Goal: Task Accomplishment & Management: Manage account settings

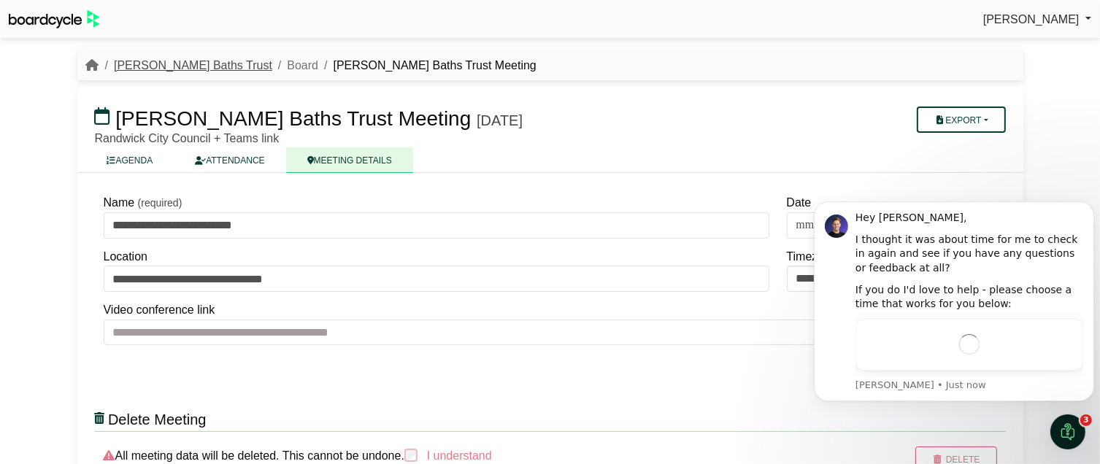
click at [149, 69] on link "[PERSON_NAME] Baths Trust" at bounding box center [193, 65] width 158 height 12
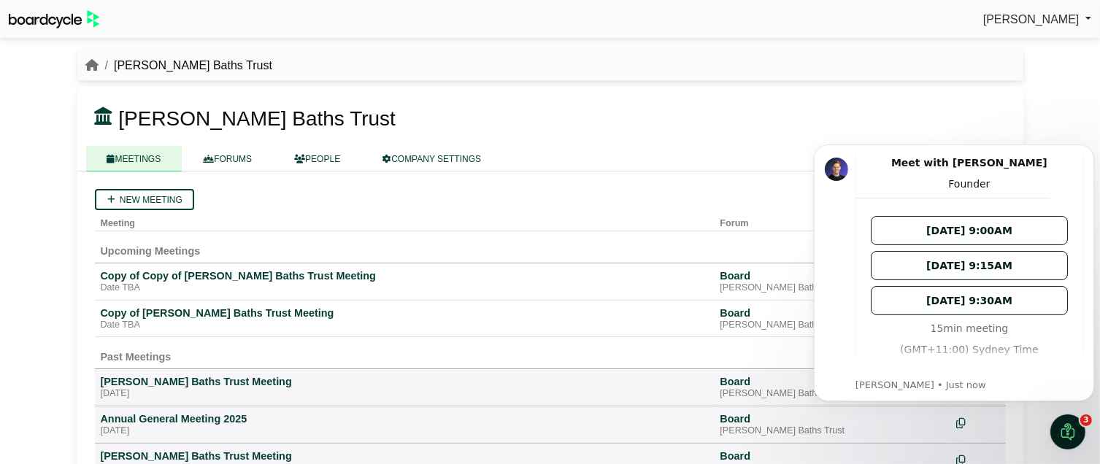
scroll to position [121, 0]
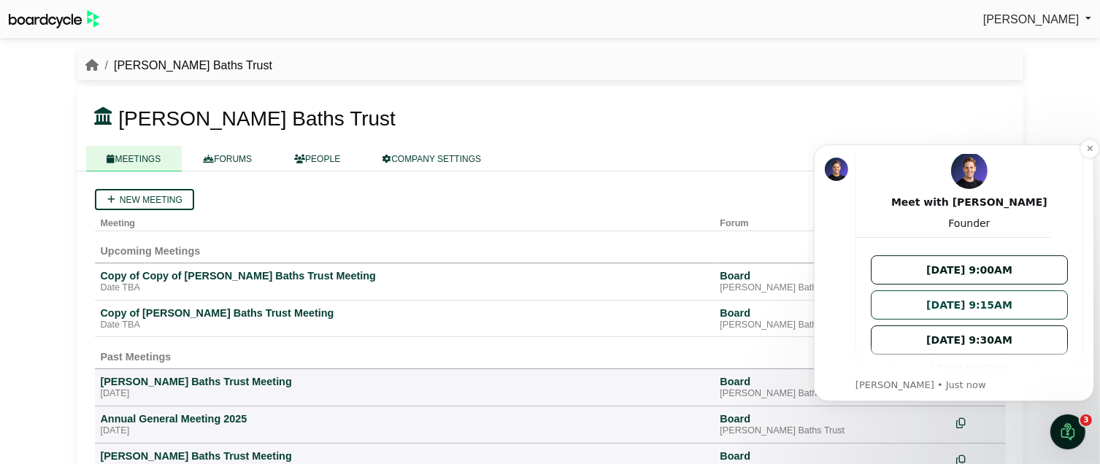
click at [1050, 304] on button "Tue Oct 14 at 9:15AM" at bounding box center [968, 304] width 197 height 29
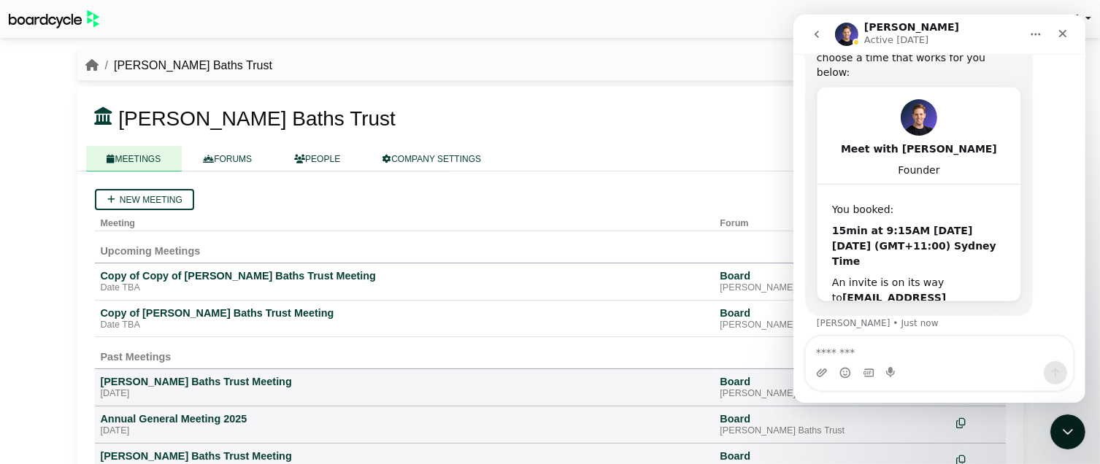
scroll to position [153, 0]
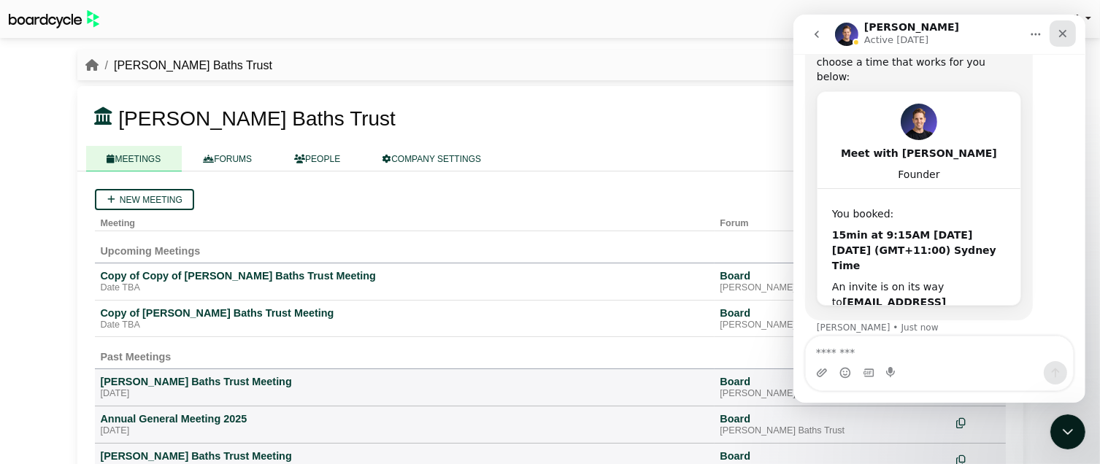
click at [1058, 39] on div "Close" at bounding box center [1062, 33] width 26 height 26
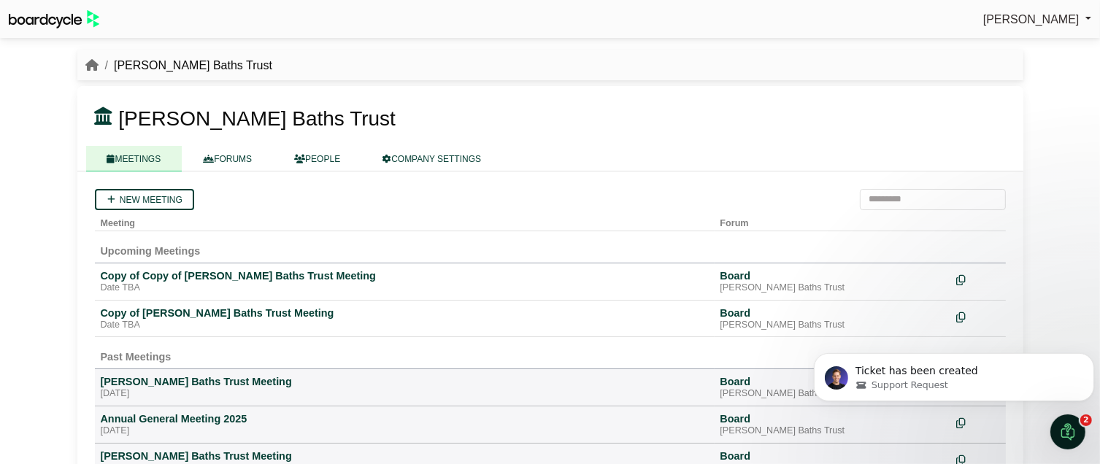
scroll to position [0, 0]
click at [928, 394] on div "Ticket has been created Support Request" at bounding box center [953, 377] width 280 height 48
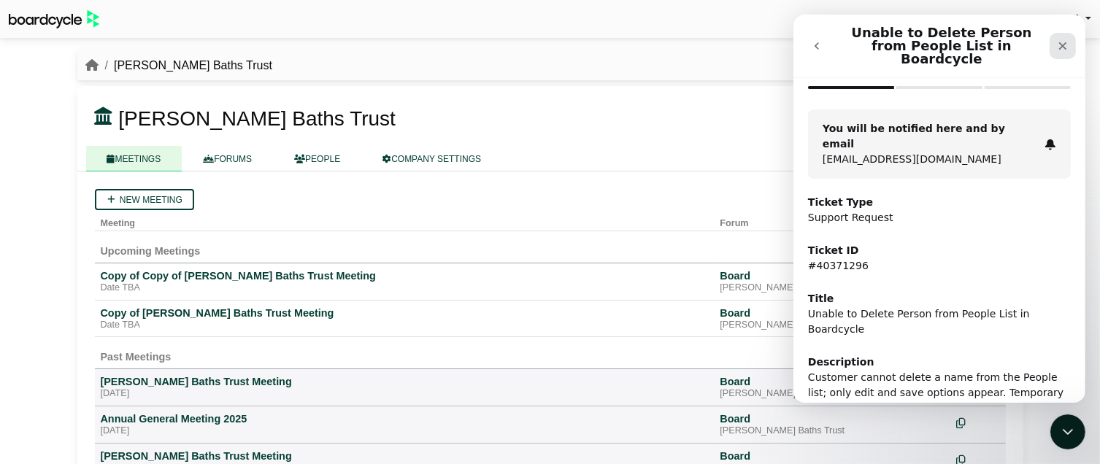
click at [1058, 41] on icon "Close" at bounding box center [1062, 46] width 12 height 12
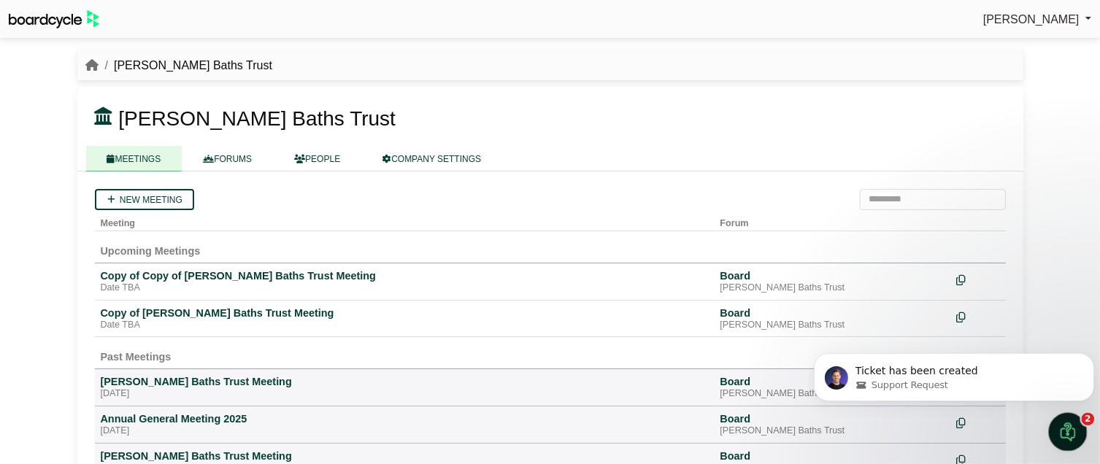
click at [1057, 434] on icon "Open Intercom Messenger" at bounding box center [1066, 430] width 24 height 24
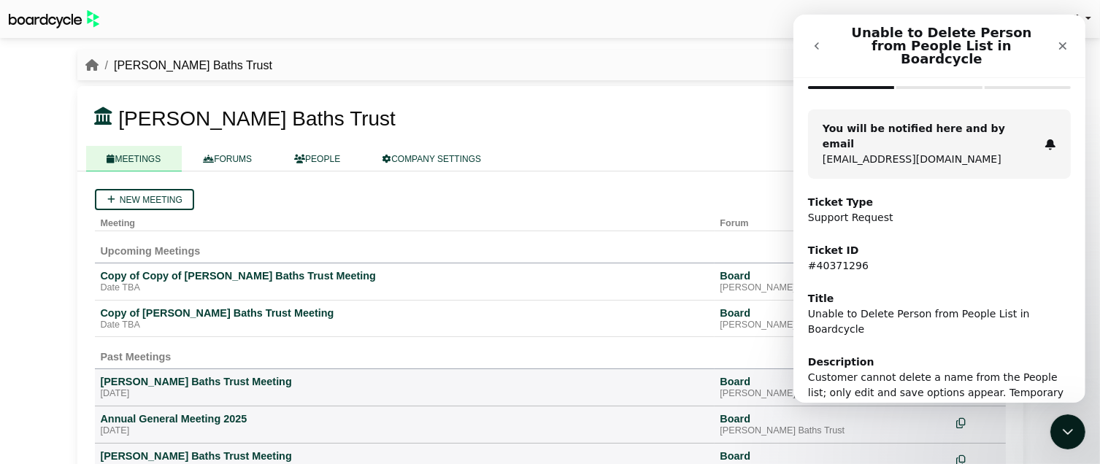
click at [816, 32] on button "go back" at bounding box center [816, 46] width 28 height 28
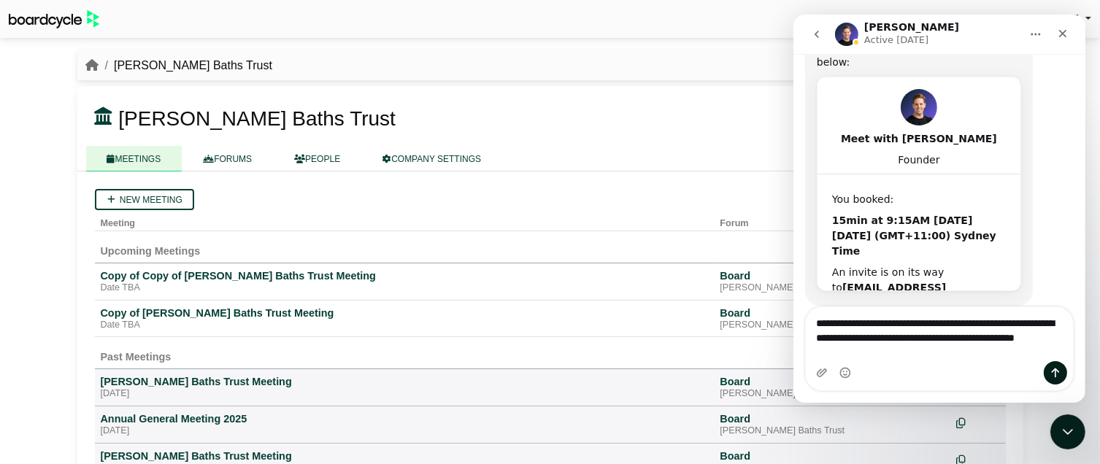
scroll to position [182, 0]
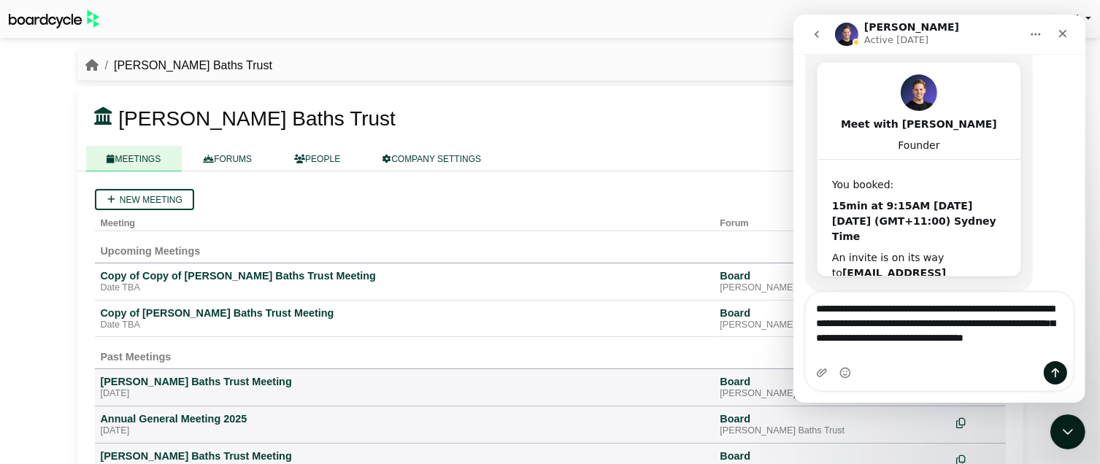
click at [854, 337] on textarea "**********" at bounding box center [938, 320] width 267 height 54
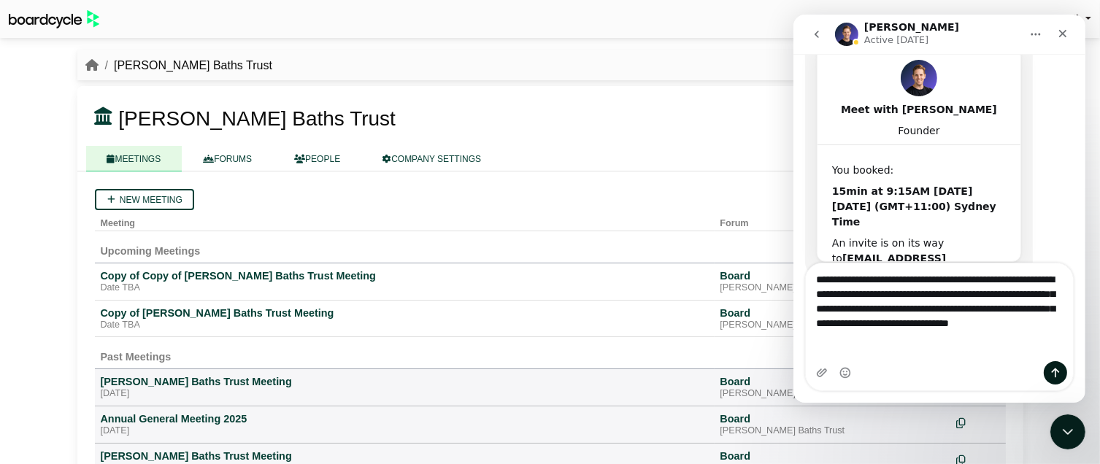
scroll to position [212, 0]
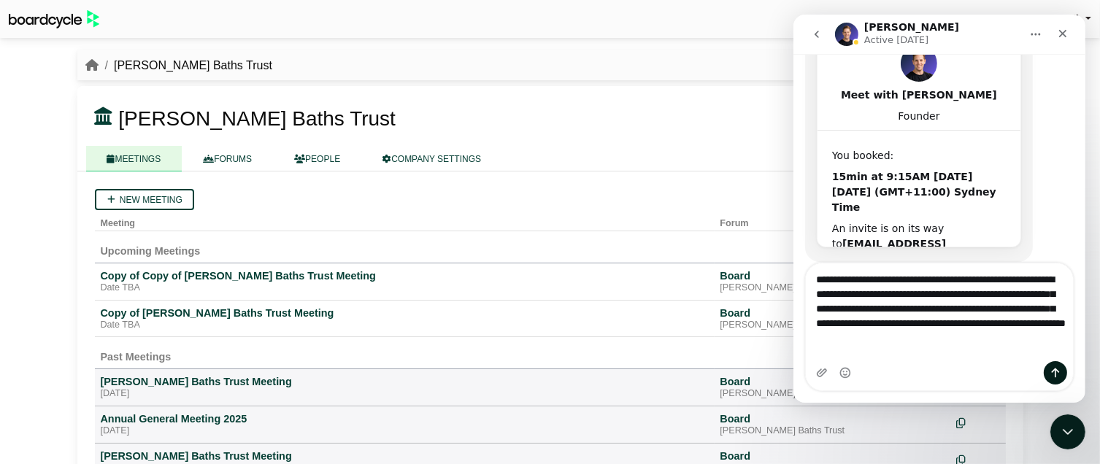
type textarea "**********"
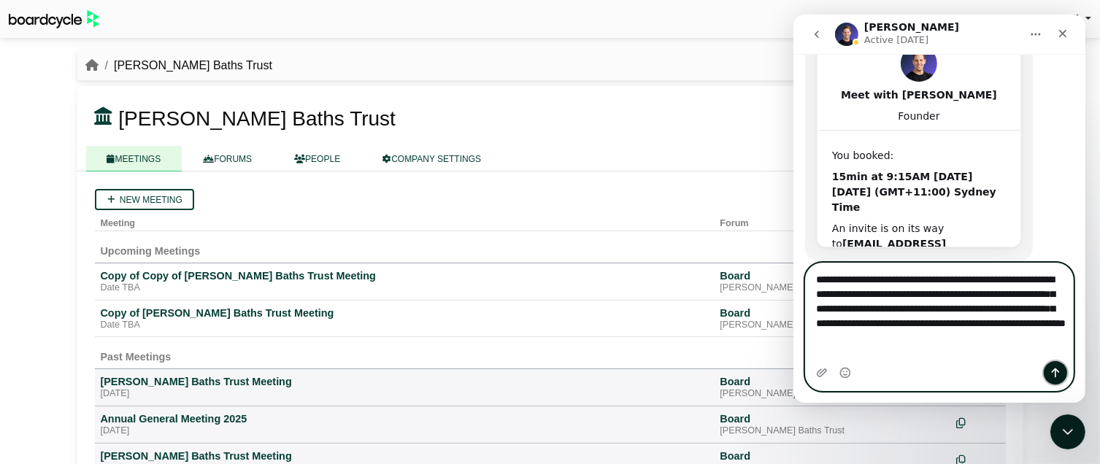
click at [1057, 369] on icon "Send a message…" at bounding box center [1055, 373] width 12 height 12
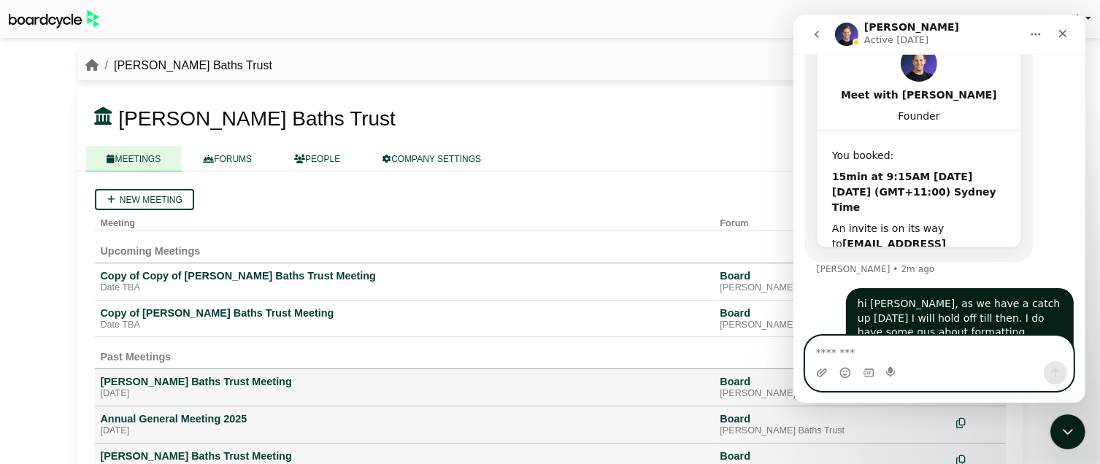
scroll to position [269, 0]
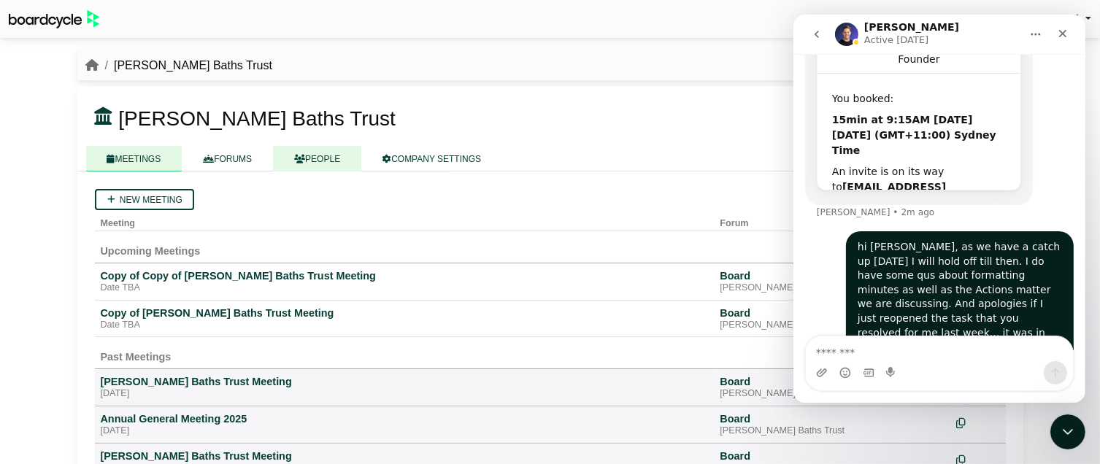
click at [323, 162] on link "PEOPLE" at bounding box center [317, 159] width 88 height 26
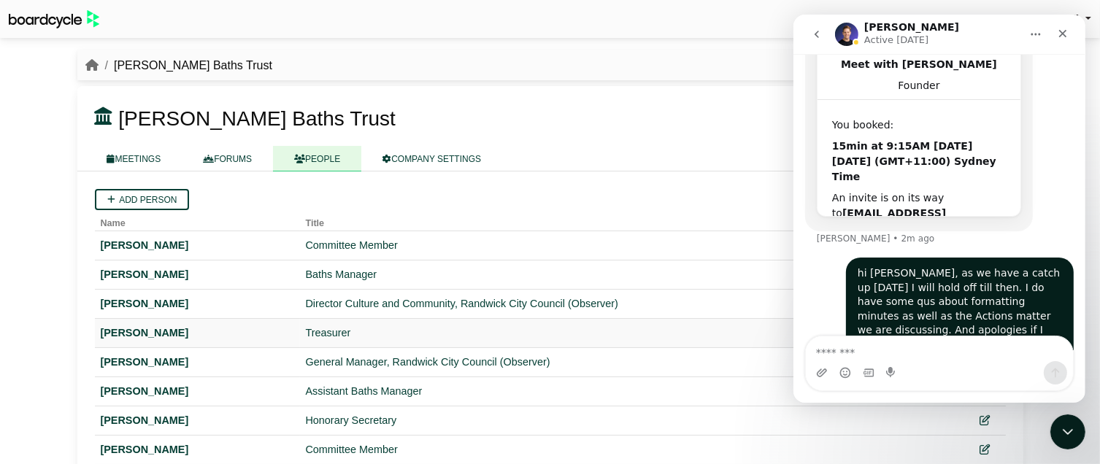
scroll to position [268, 0]
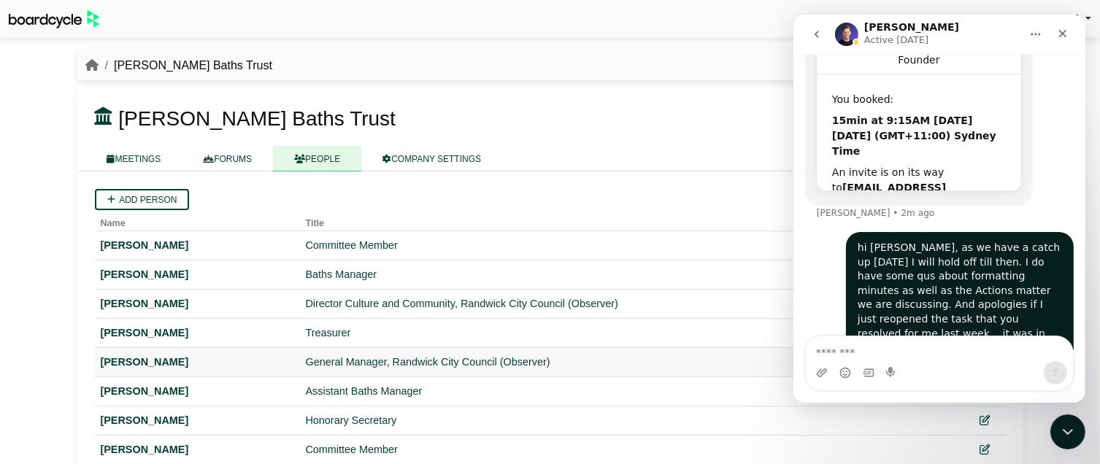
click at [493, 359] on div "General Manager, Randwick City Council (Observer)" at bounding box center [632, 362] width 653 height 17
click at [1060, 32] on icon "Close" at bounding box center [1062, 34] width 8 height 8
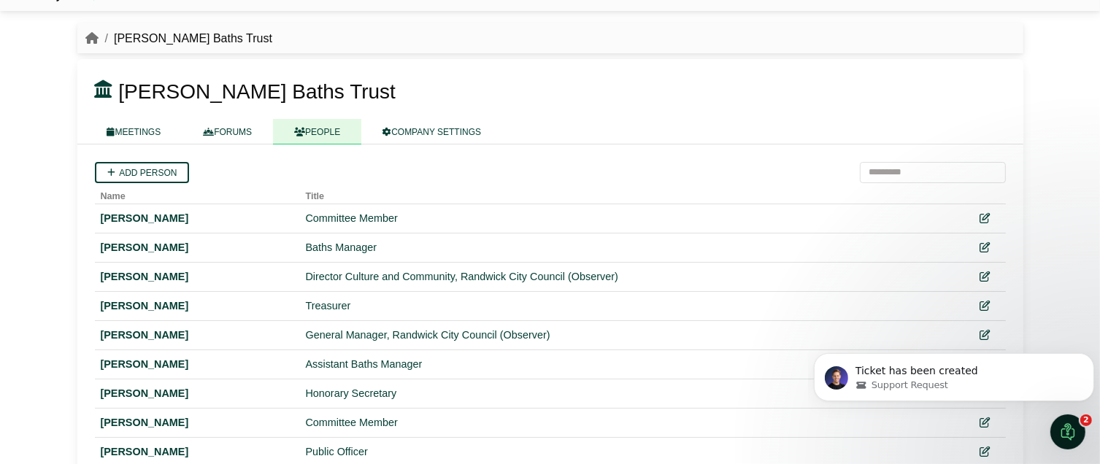
scroll to position [28, 0]
click at [974, 328] on body "Ticket has been created Support Request" at bounding box center [953, 373] width 280 height 91
click at [975, 328] on body "Ticket has been created Support Request" at bounding box center [953, 373] width 280 height 91
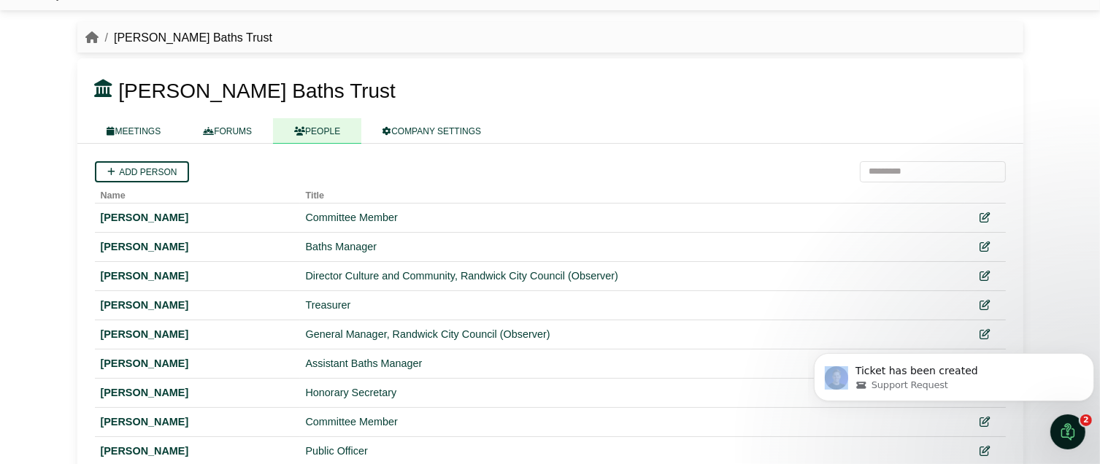
click at [975, 328] on body "Ticket has been created Support Request" at bounding box center [953, 373] width 280 height 91
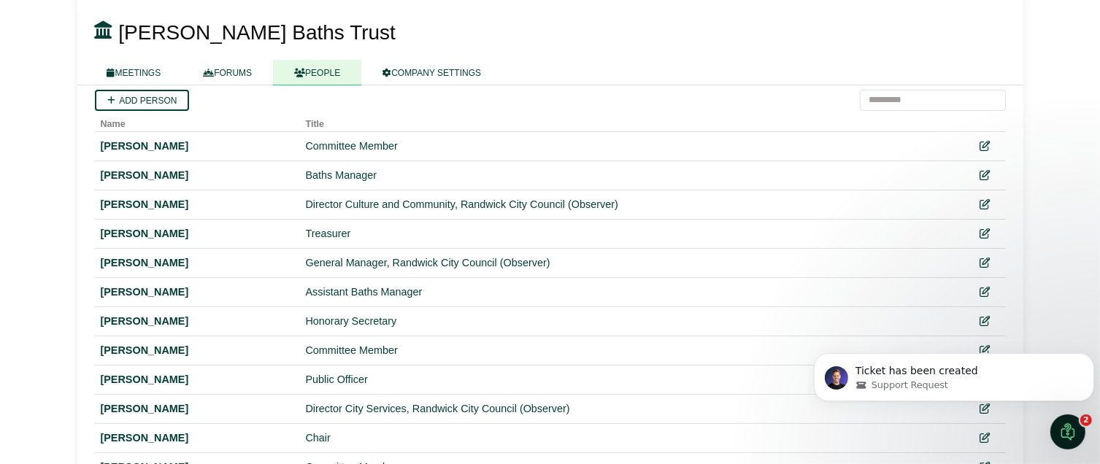
scroll to position [104, 0]
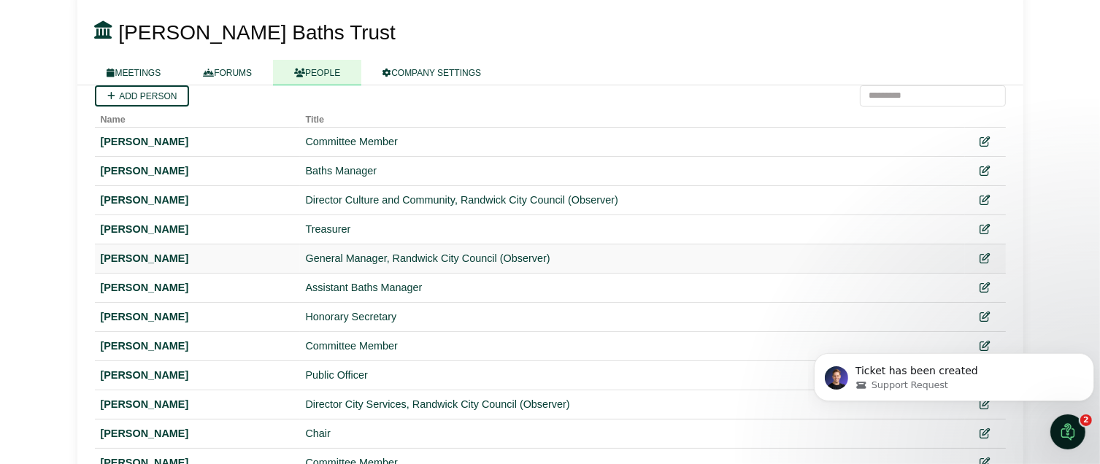
click at [993, 254] on div at bounding box center [985, 258] width 29 height 17
click at [987, 254] on icon at bounding box center [985, 259] width 10 height 10
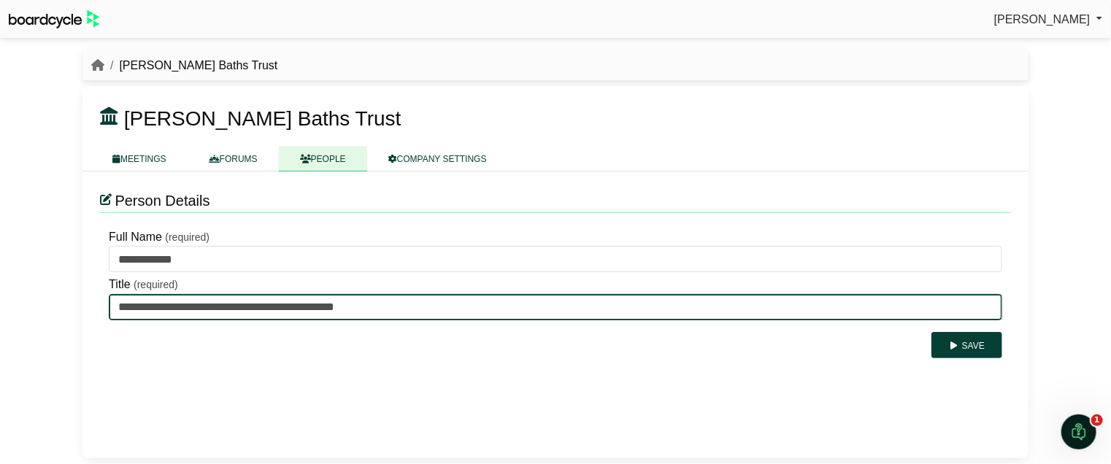
click at [392, 304] on input "**********" at bounding box center [555, 307] width 893 height 26
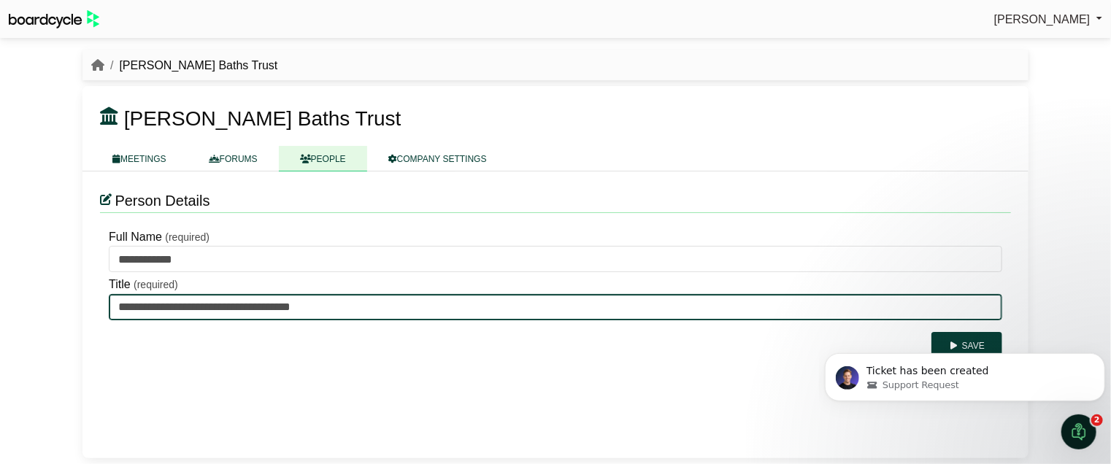
type input "**********"
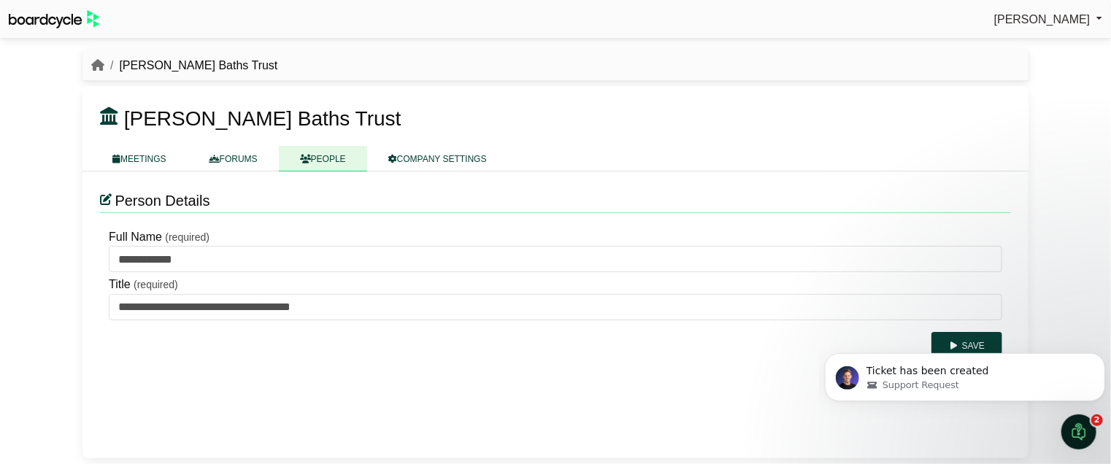
click at [966, 340] on body "Ticket has been created Support Request" at bounding box center [964, 373] width 280 height 91
click at [953, 344] on body "Ticket has been created Support Request" at bounding box center [964, 373] width 280 height 91
click at [950, 342] on body "Ticket has been created Support Request" at bounding box center [964, 373] width 280 height 91
click at [1087, 426] on icon "Open Intercom Messenger" at bounding box center [1077, 430] width 24 height 24
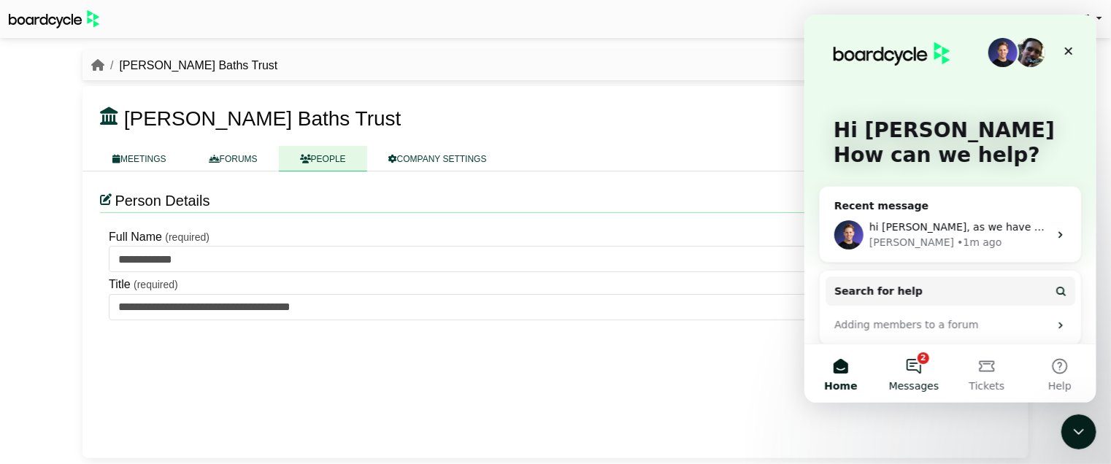
click at [915, 369] on button "2 Messages" at bounding box center [913, 374] width 73 height 58
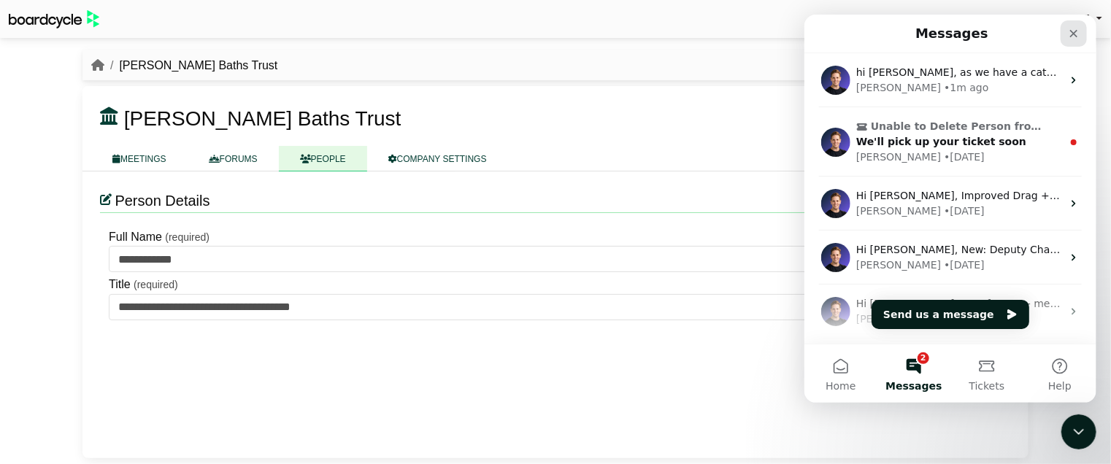
click at [1069, 34] on icon "Close" at bounding box center [1073, 34] width 12 height 12
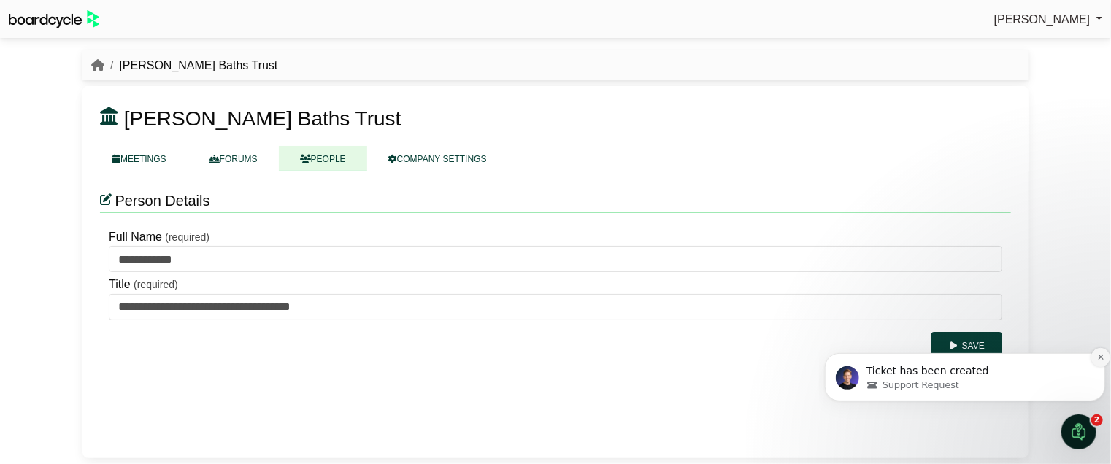
click at [1100, 358] on icon "Dismiss notification" at bounding box center [1100, 357] width 8 height 8
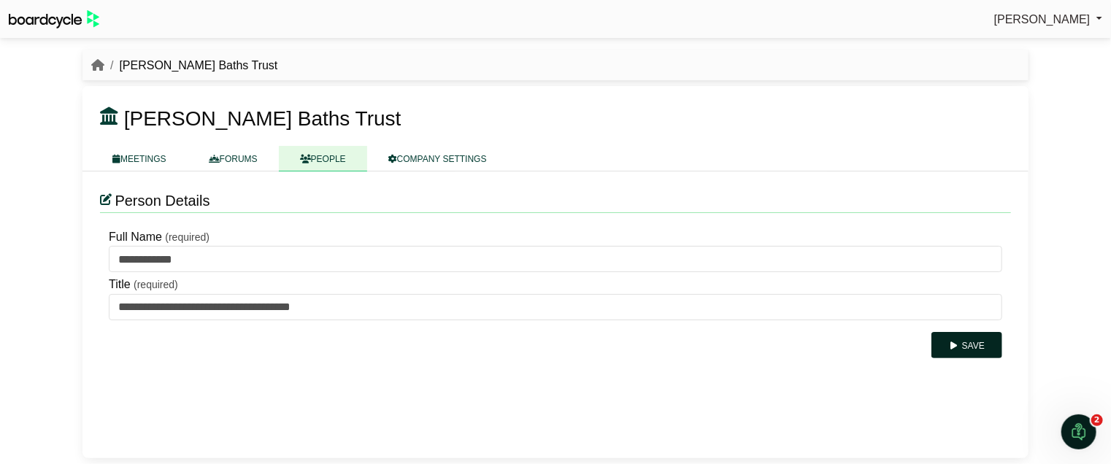
click at [965, 341] on button "Save" at bounding box center [966, 345] width 71 height 26
